Goal: Task Accomplishment & Management: Use online tool/utility

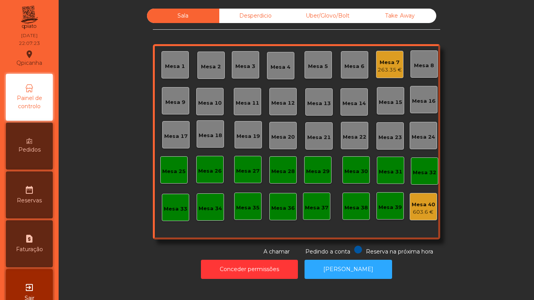
click at [383, 66] on div "263.35 €" at bounding box center [390, 70] width 24 height 8
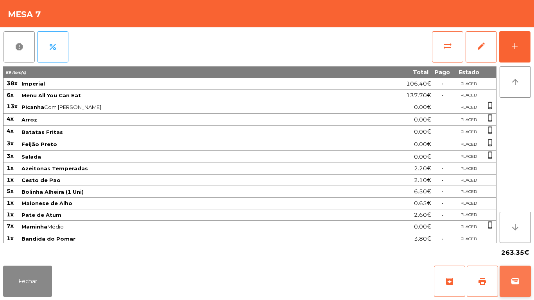
click at [508, 268] on button "wallet" at bounding box center [515, 281] width 31 height 31
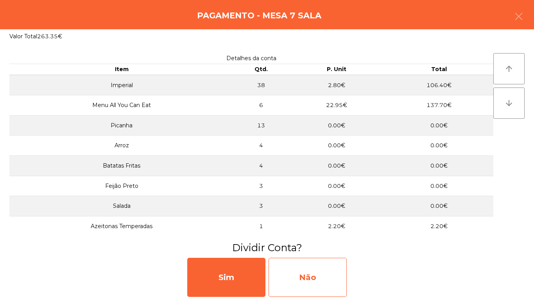
click at [307, 271] on div "Não" at bounding box center [308, 277] width 78 height 39
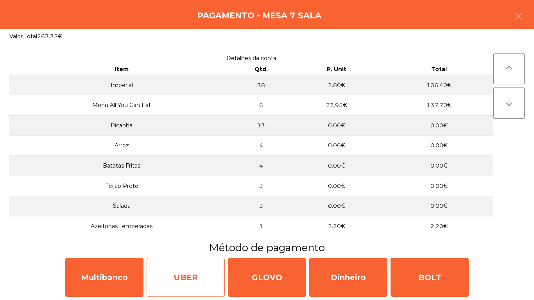
click at [153, 267] on div "UBER" at bounding box center [186, 277] width 78 height 39
select select "**"
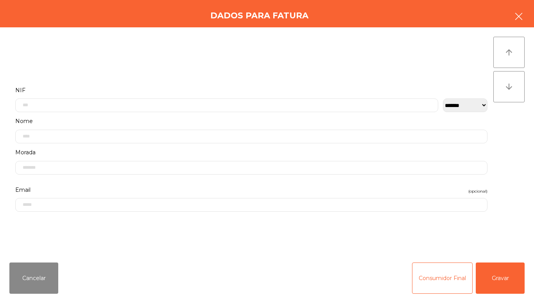
click at [517, 18] on icon "button" at bounding box center [518, 16] width 9 height 9
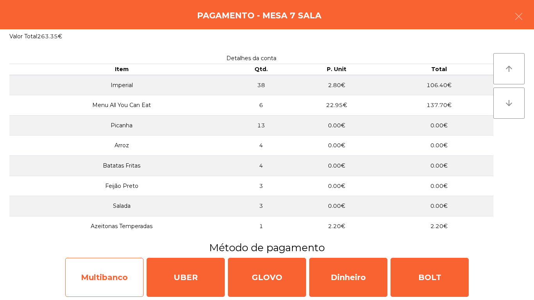
click at [114, 268] on div "Multibanco" at bounding box center [104, 277] width 78 height 39
select select "**"
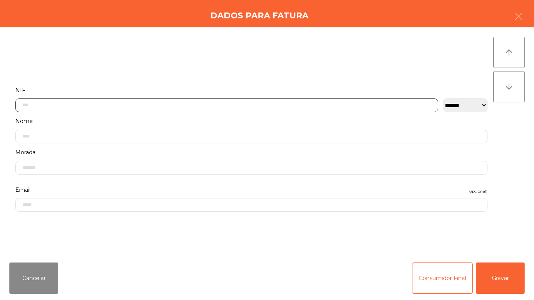
click at [178, 106] on input "text" at bounding box center [226, 106] width 423 height 14
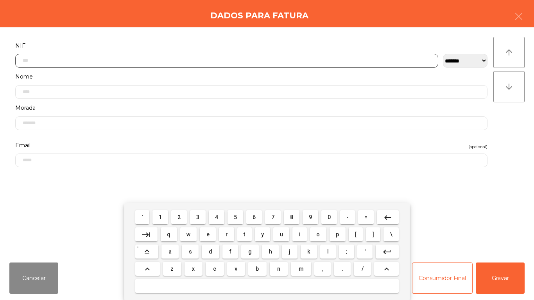
scroll to position [48, 0]
click at [181, 211] on button "2" at bounding box center [179, 217] width 16 height 14
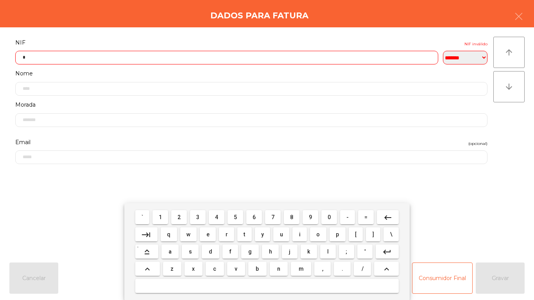
click at [260, 216] on button "6" at bounding box center [254, 217] width 16 height 14
click at [241, 216] on button "5" at bounding box center [236, 217] width 16 height 14
click at [292, 217] on span "8" at bounding box center [291, 217] width 3 height 6
click at [165, 211] on button "1" at bounding box center [161, 217] width 16 height 14
click at [167, 215] on button "1" at bounding box center [161, 217] width 16 height 14
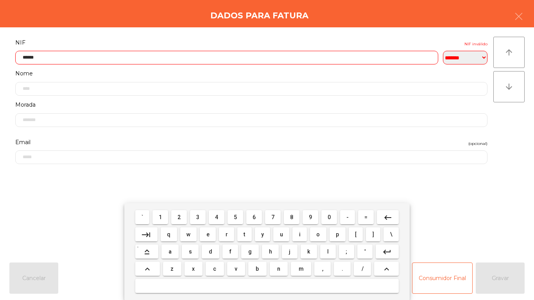
click at [274, 218] on span "7" at bounding box center [272, 217] width 3 height 6
click at [329, 217] on span "0" at bounding box center [329, 217] width 3 height 6
click at [292, 216] on span "8" at bounding box center [291, 217] width 3 height 6
type input "*********"
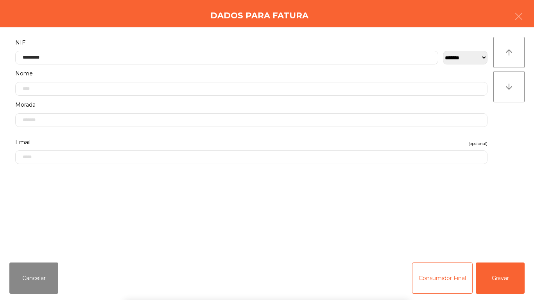
click at [507, 268] on div "` 1 2 3 4 5 6 7 8 9 0 - = keyboard_backspace keyboard_tab q w e r t y u i o p […" at bounding box center [267, 251] width 534 height 97
click at [504, 268] on button "Gravar" at bounding box center [500, 278] width 49 height 31
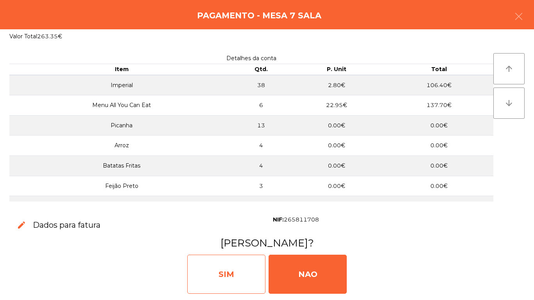
click at [224, 268] on div "SIM" at bounding box center [226, 274] width 78 height 39
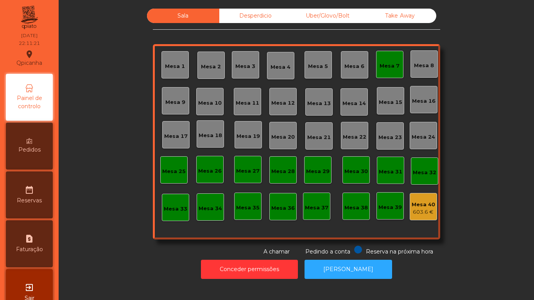
click at [391, 75] on div "Mesa 7" at bounding box center [389, 64] width 27 height 27
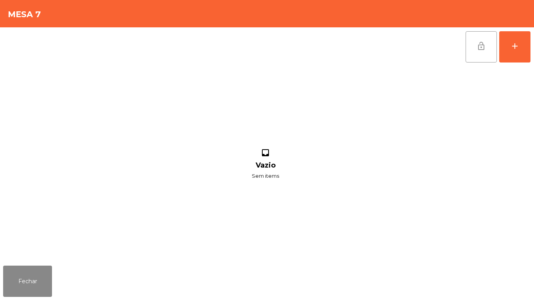
click at [473, 57] on button "lock_open" at bounding box center [481, 46] width 31 height 31
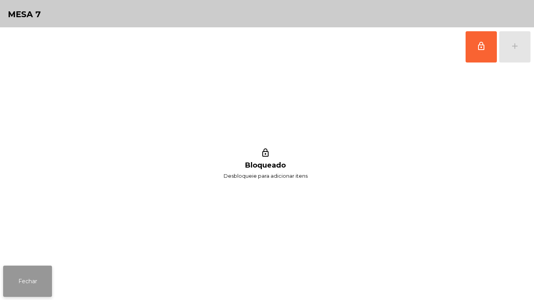
click at [45, 277] on button "Fechar" at bounding box center [27, 281] width 49 height 31
